Goal: Task Accomplishment & Management: Use online tool/utility

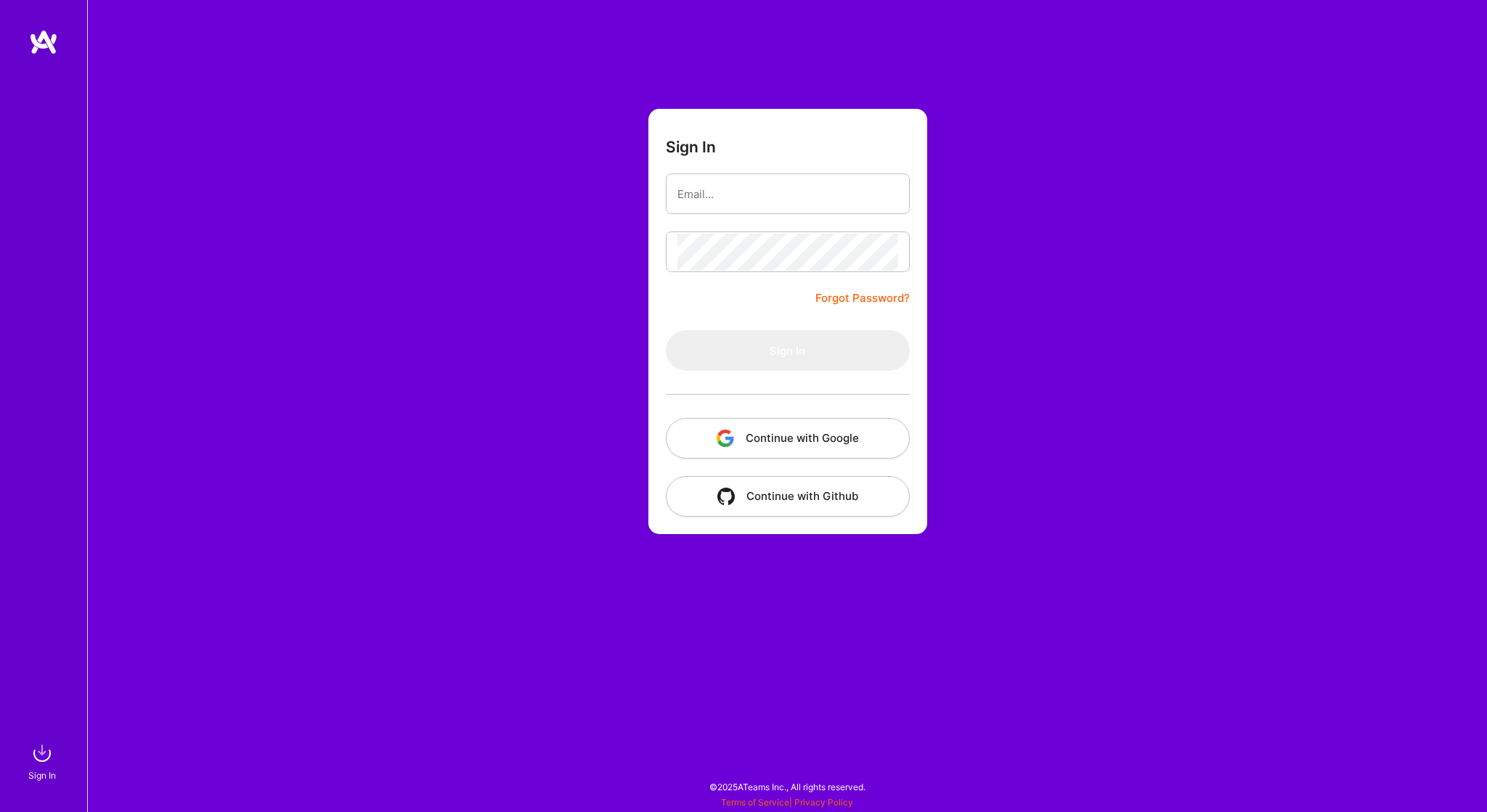
click at [827, 446] on button "Continue with Google" at bounding box center [788, 438] width 244 height 41
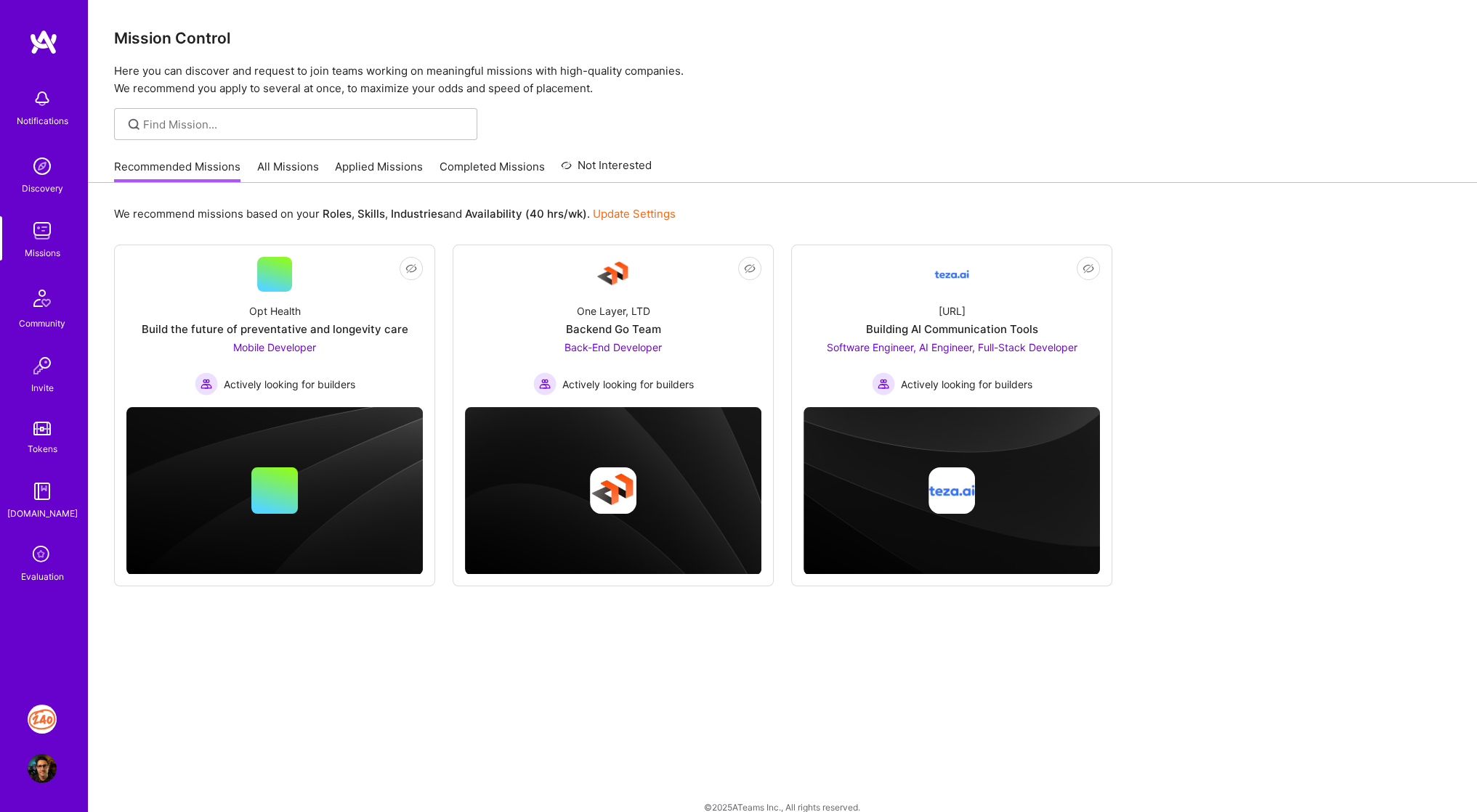
click at [391, 157] on div "Recommended Missions All Missions Applied Missions Completed Missions Not Inter…" at bounding box center [382, 166] width 538 height 31
click at [390, 160] on link "Applied Missions" at bounding box center [378, 171] width 88 height 24
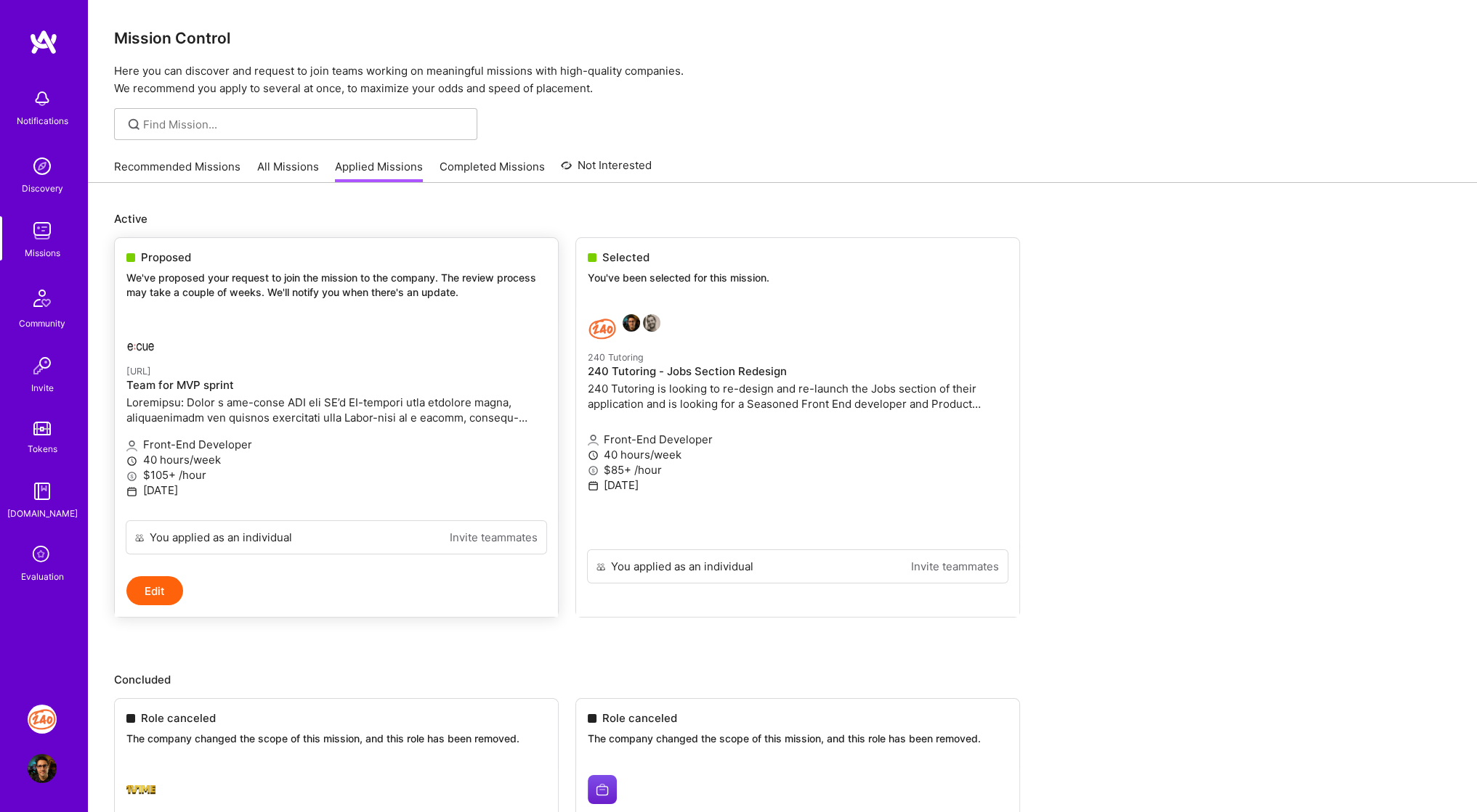
click at [170, 258] on span "Proposed" at bounding box center [166, 258] width 50 height 15
drag, startPoint x: 131, startPoint y: 290, endPoint x: 143, endPoint y: 276, distance: 18.4
click at [143, 276] on p "We've proposed your request to join the mission to the company. The review proc…" at bounding box center [336, 285] width 420 height 28
click at [145, 247] on div "Proposed We've proposed your request to join the mission to the company. The re…" at bounding box center [336, 277] width 443 height 79
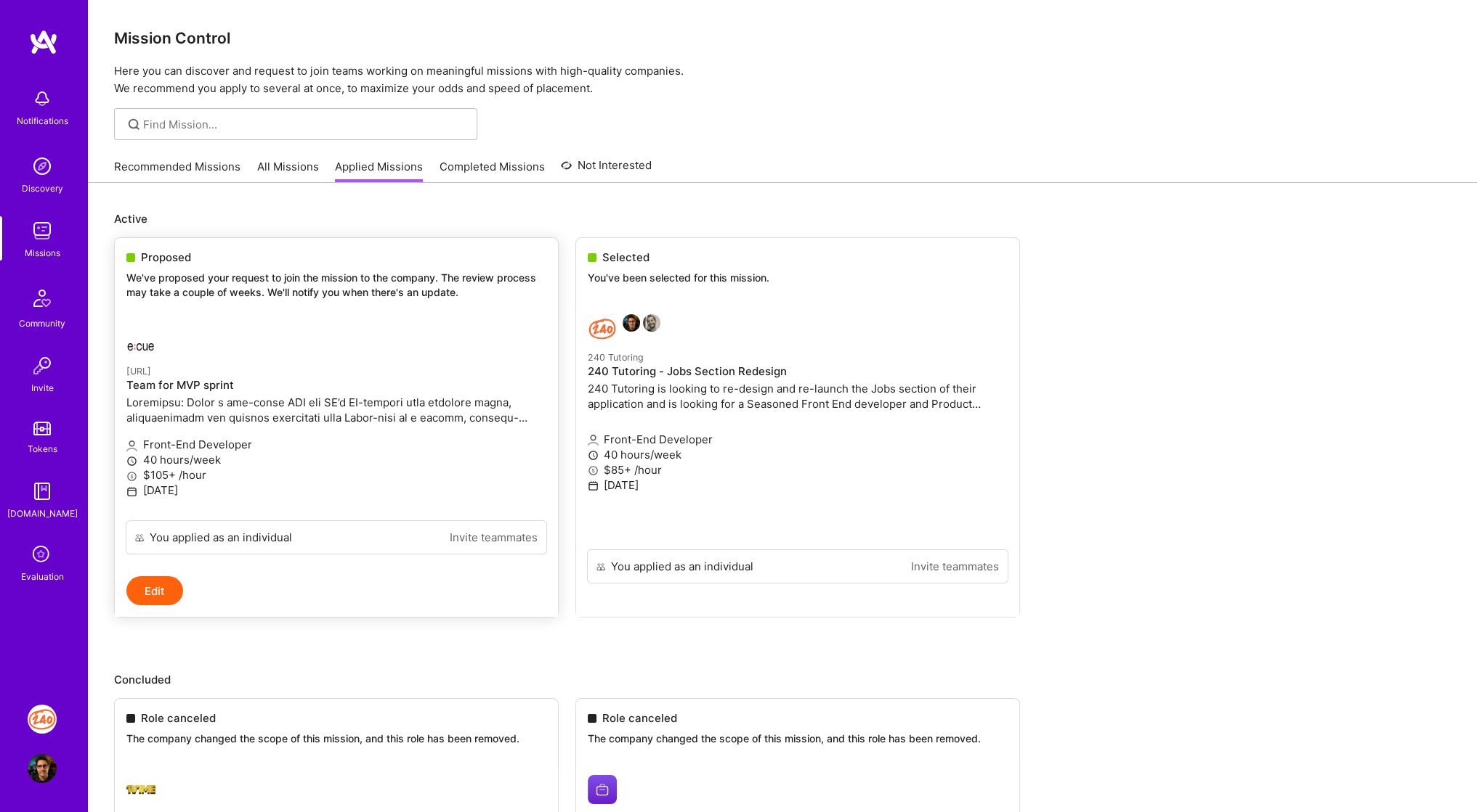
click at [142, 257] on span "Proposed" at bounding box center [166, 258] width 50 height 15
click at [39, 45] on img at bounding box center [44, 43] width 29 height 27
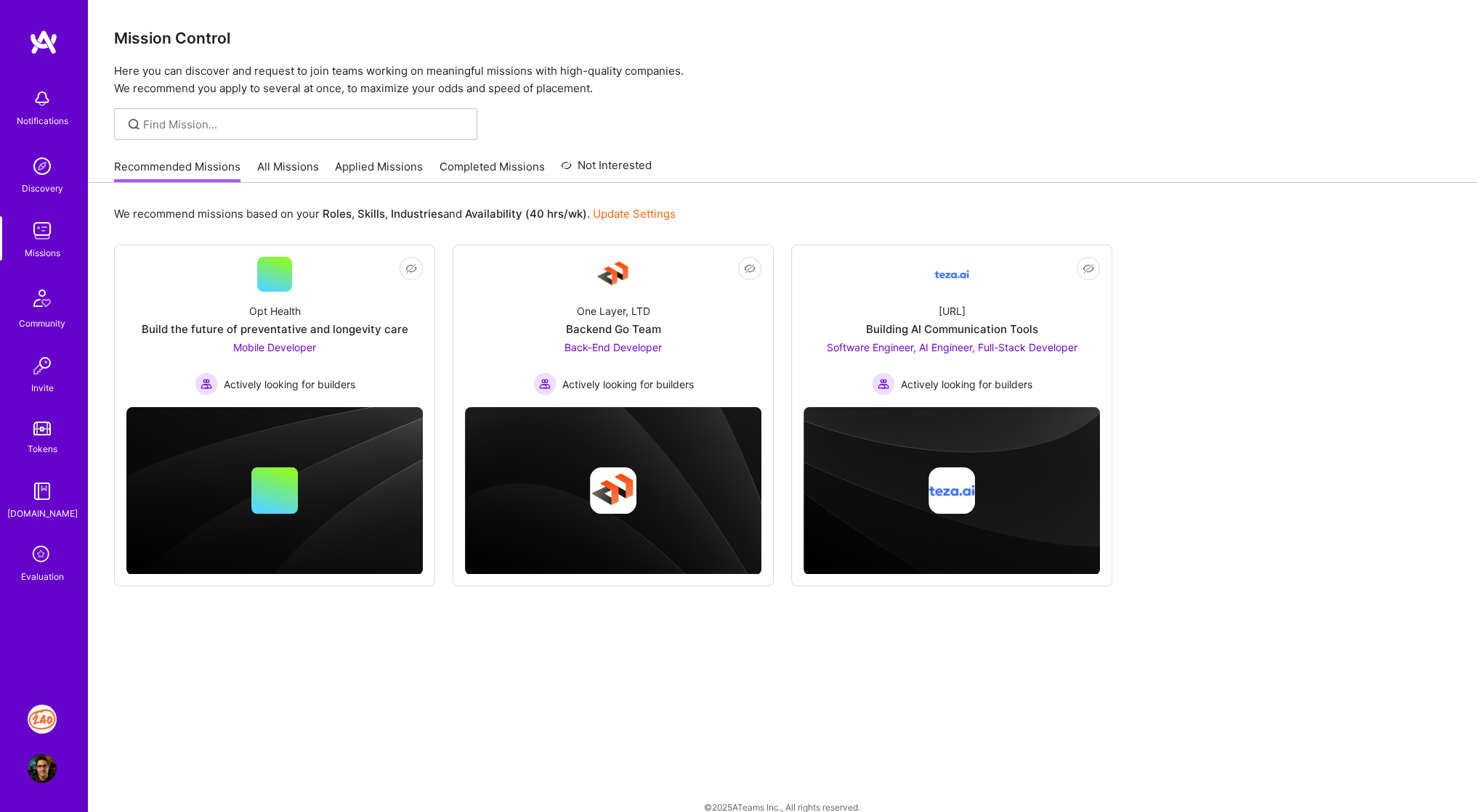
click at [48, 566] on icon at bounding box center [42, 555] width 27 height 27
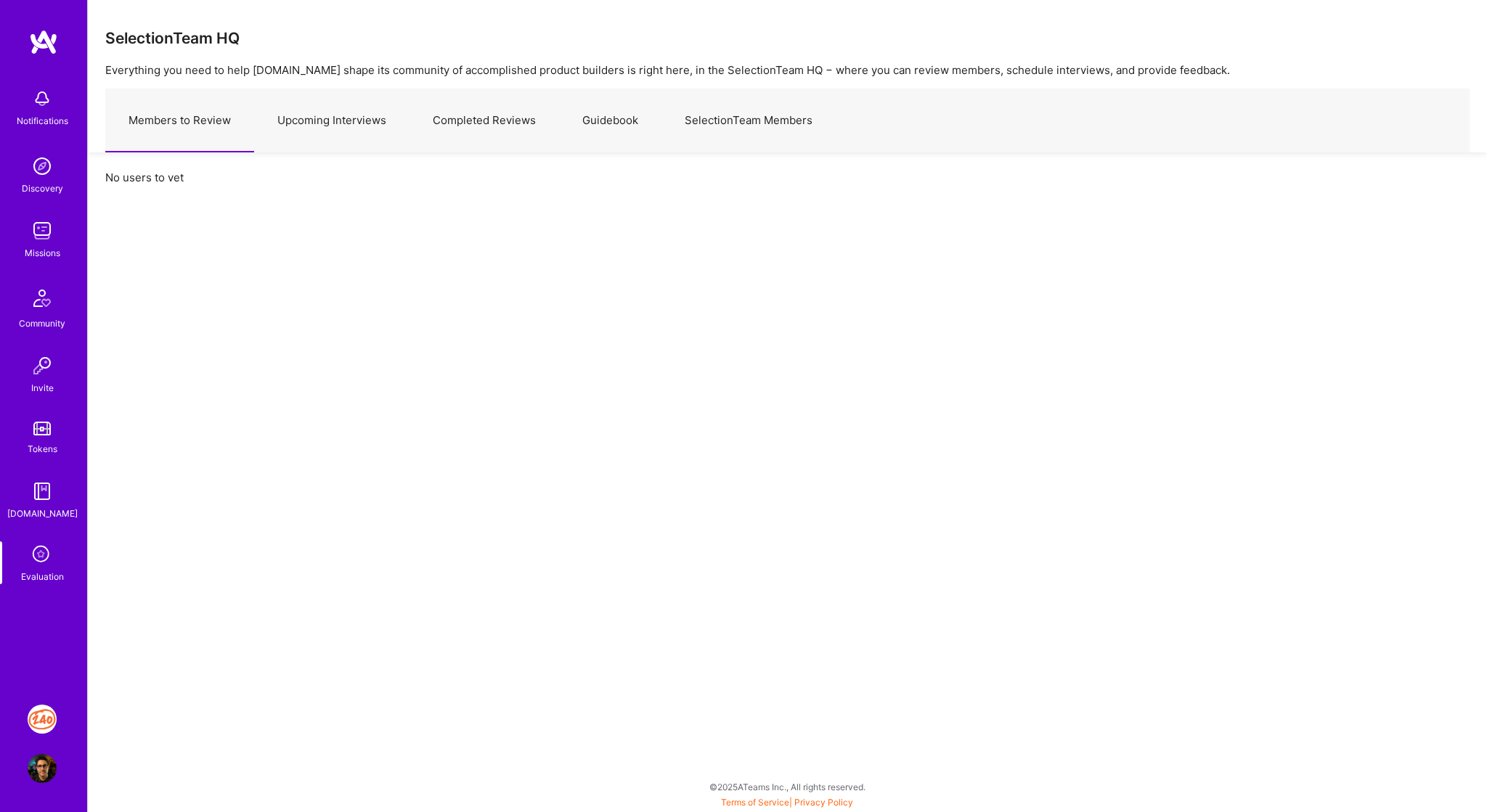
click at [45, 710] on img at bounding box center [42, 719] width 29 height 29
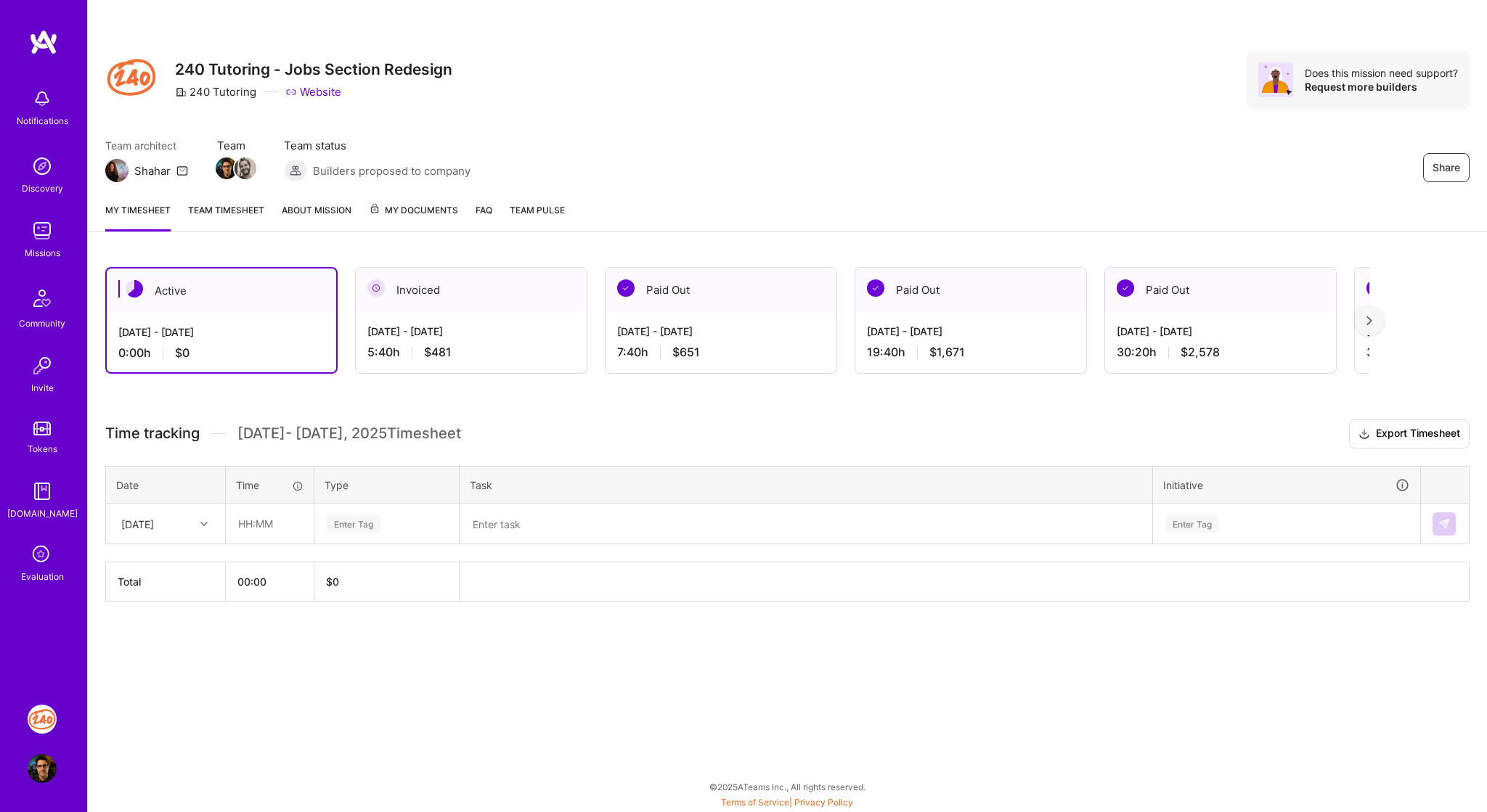
click at [194, 527] on div at bounding box center [206, 524] width 23 height 19
click at [155, 752] on div "[DATE]" at bounding box center [166, 750] width 118 height 27
click at [263, 522] on input "text" at bounding box center [269, 524] width 86 height 39
type input "01:00"
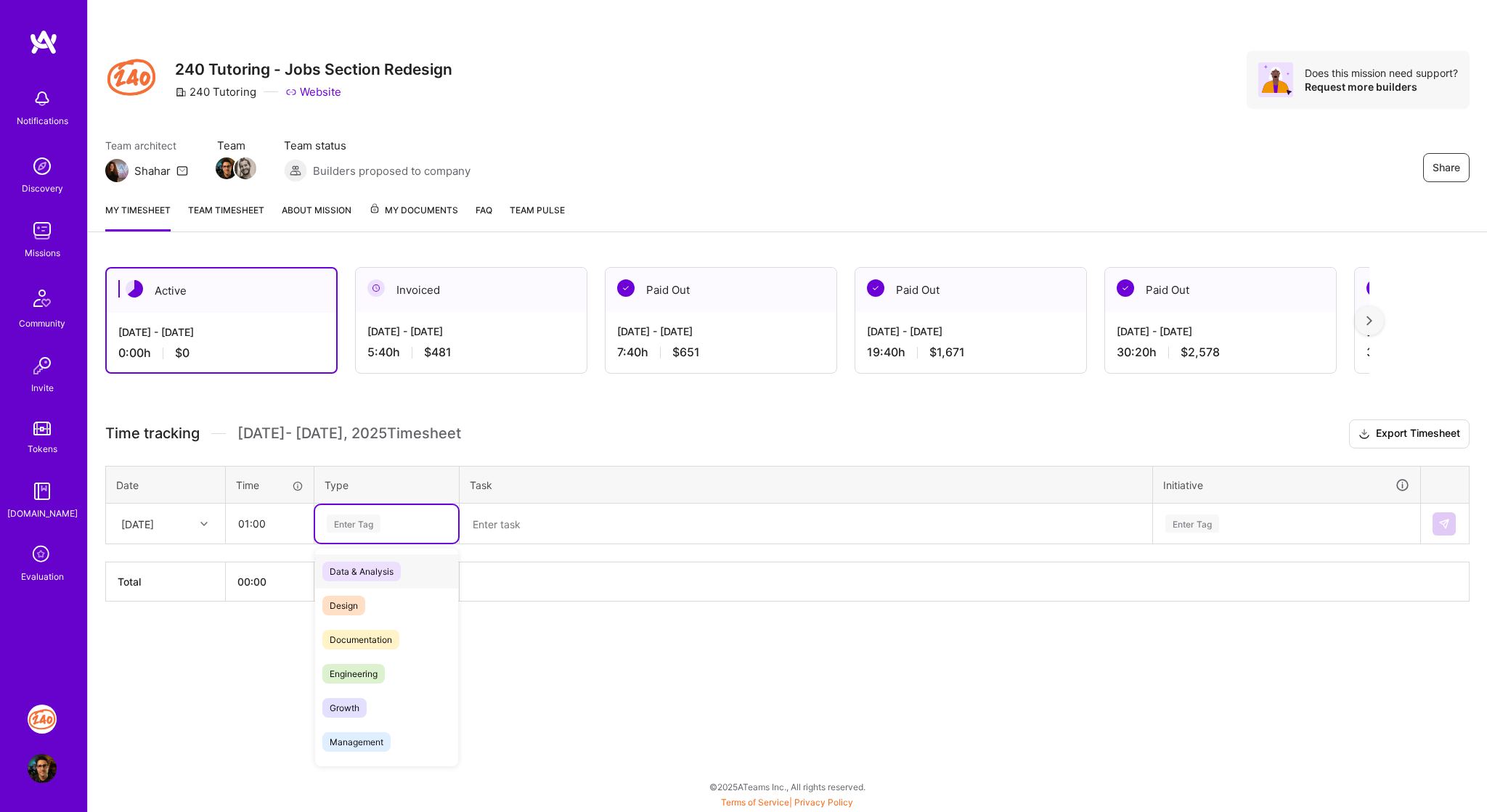
click at [340, 516] on div "Enter Tag" at bounding box center [354, 524] width 54 height 23
click at [363, 682] on div "Engineering" at bounding box center [387, 674] width 143 height 34
click at [529, 524] on textarea at bounding box center [807, 524] width 690 height 38
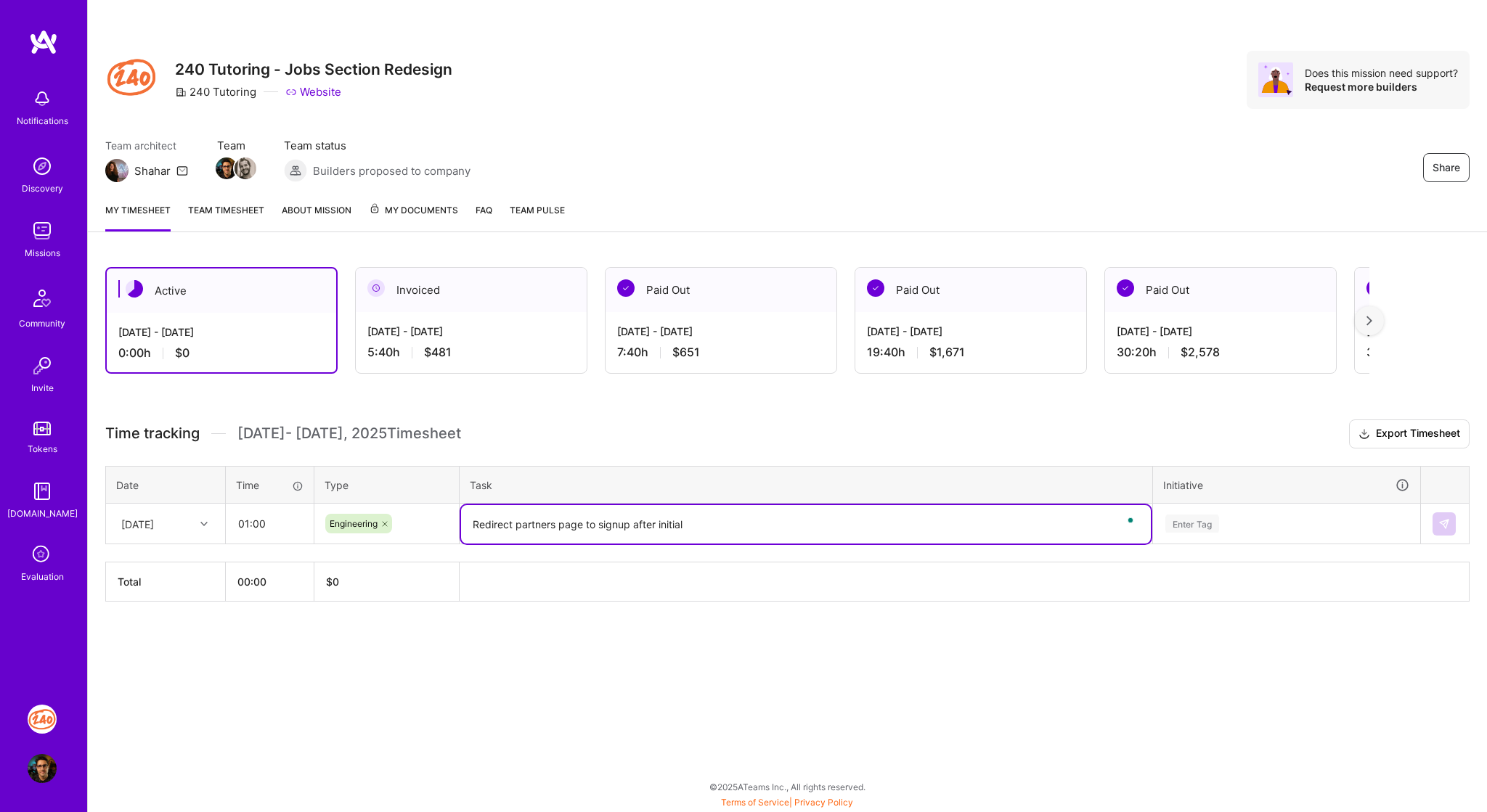
type textarea "Redirect partners page to signup after initial"
